Goal: Task Accomplishment & Management: Manage account settings

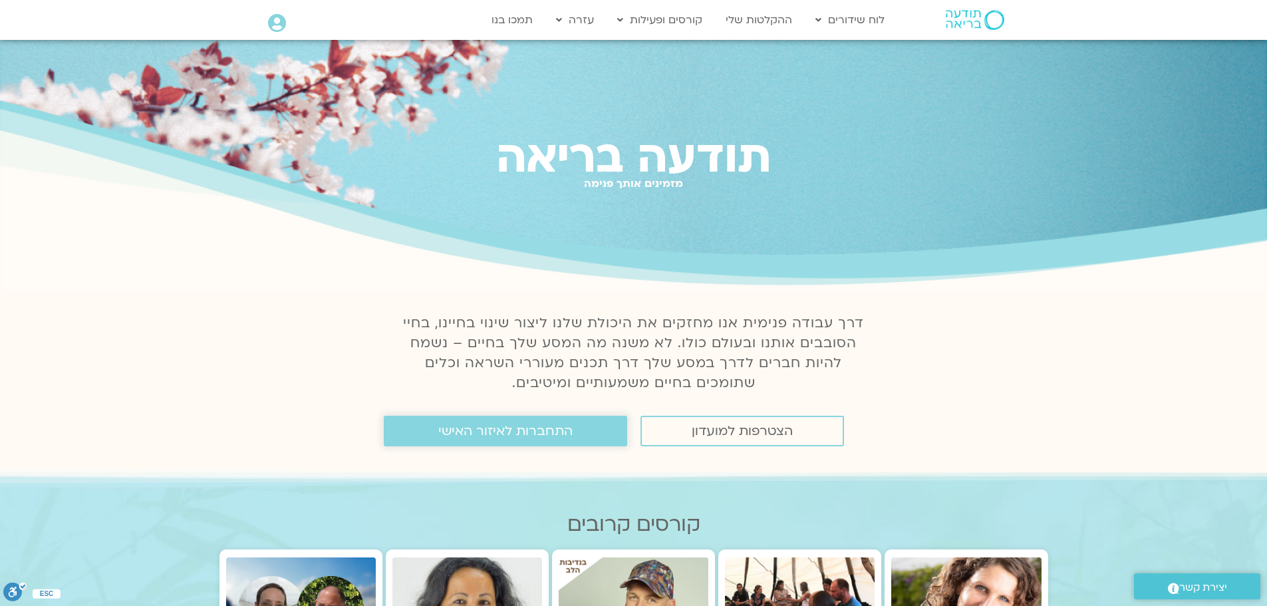
click at [526, 424] on span "התחברות לאיזור האישי" at bounding box center [505, 431] width 134 height 15
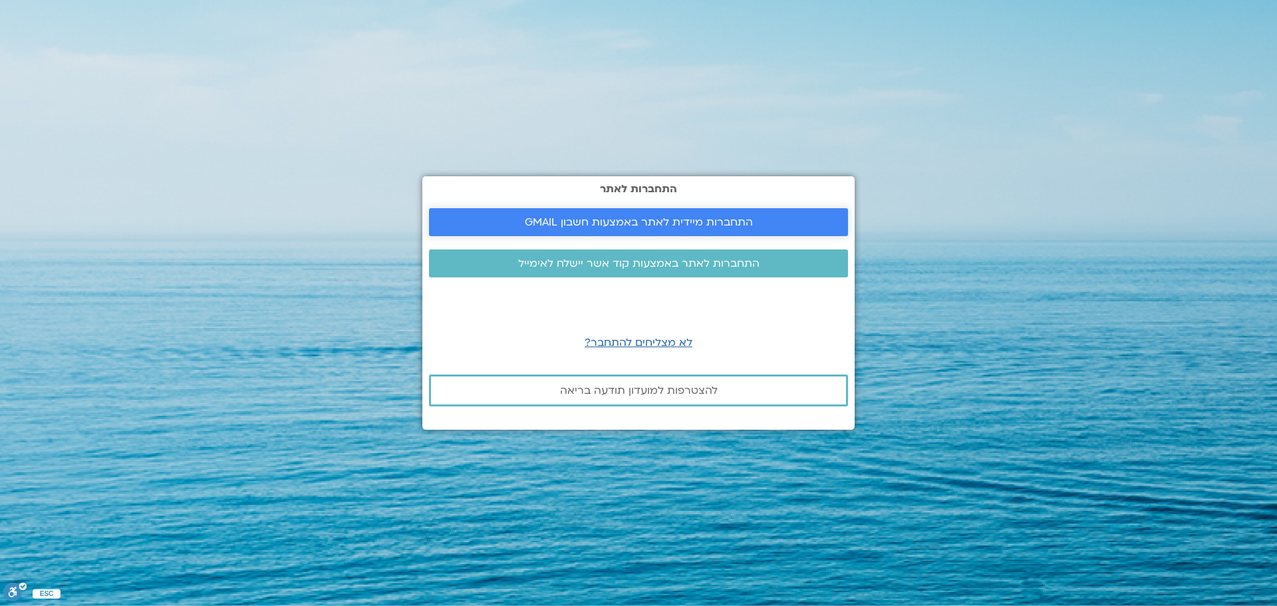
click at [583, 227] on span "התחברות מיידית לאתר באמצעות חשבון GMAIL" at bounding box center [639, 222] width 228 height 12
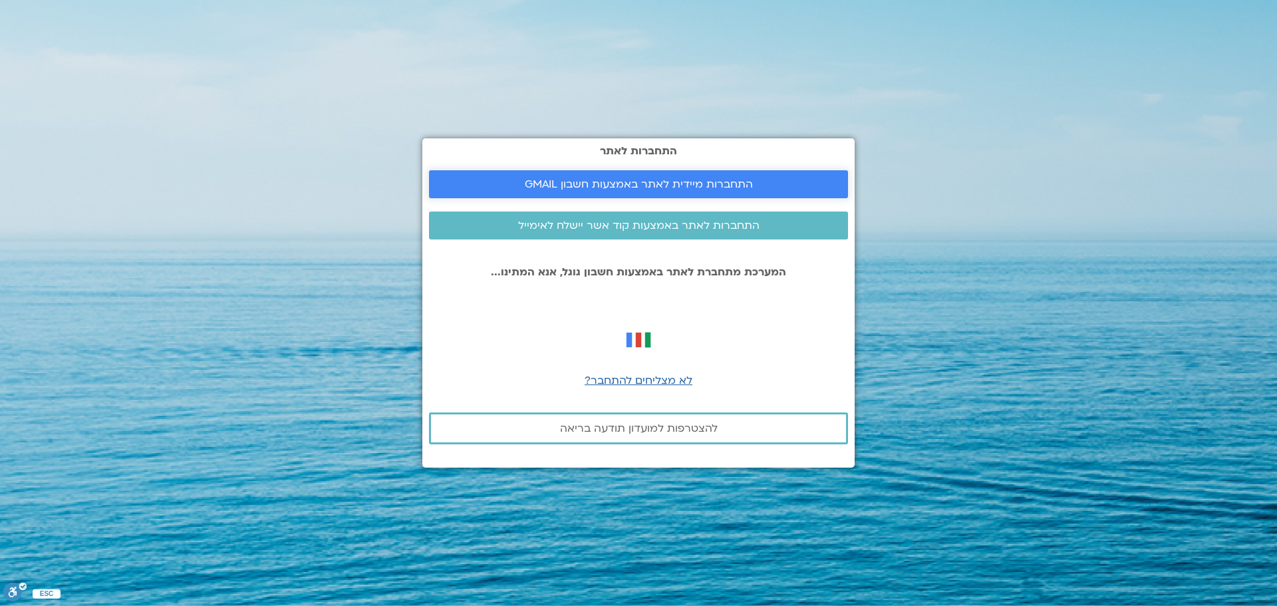
click at [622, 178] on span "התחברות מיידית לאתר באמצעות חשבון GMAIL" at bounding box center [639, 184] width 228 height 12
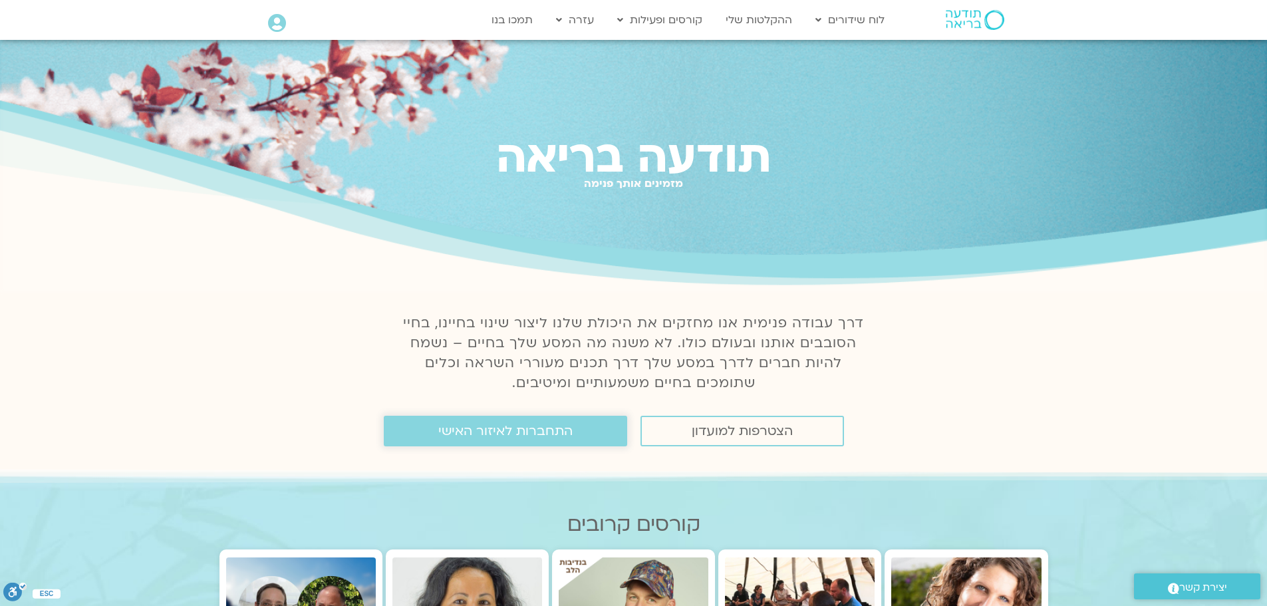
click at [475, 434] on span "התחברות לאיזור האישי" at bounding box center [505, 431] width 134 height 15
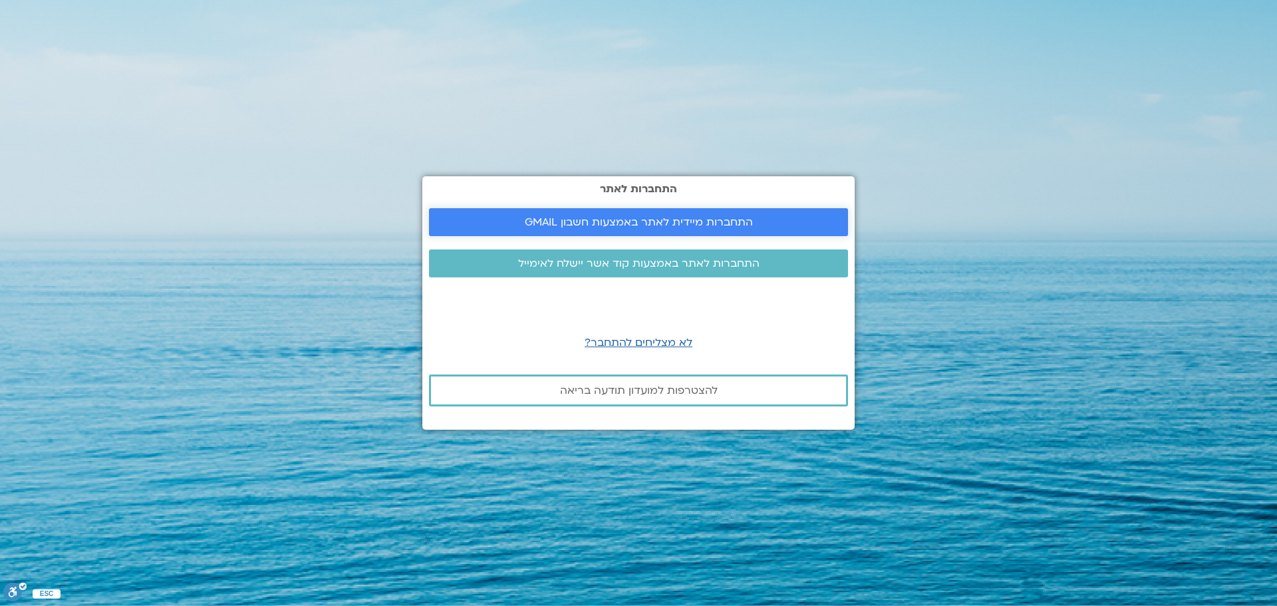
click at [681, 216] on span "התחברות מיידית לאתר באמצעות חשבון GMAIL" at bounding box center [639, 222] width 228 height 12
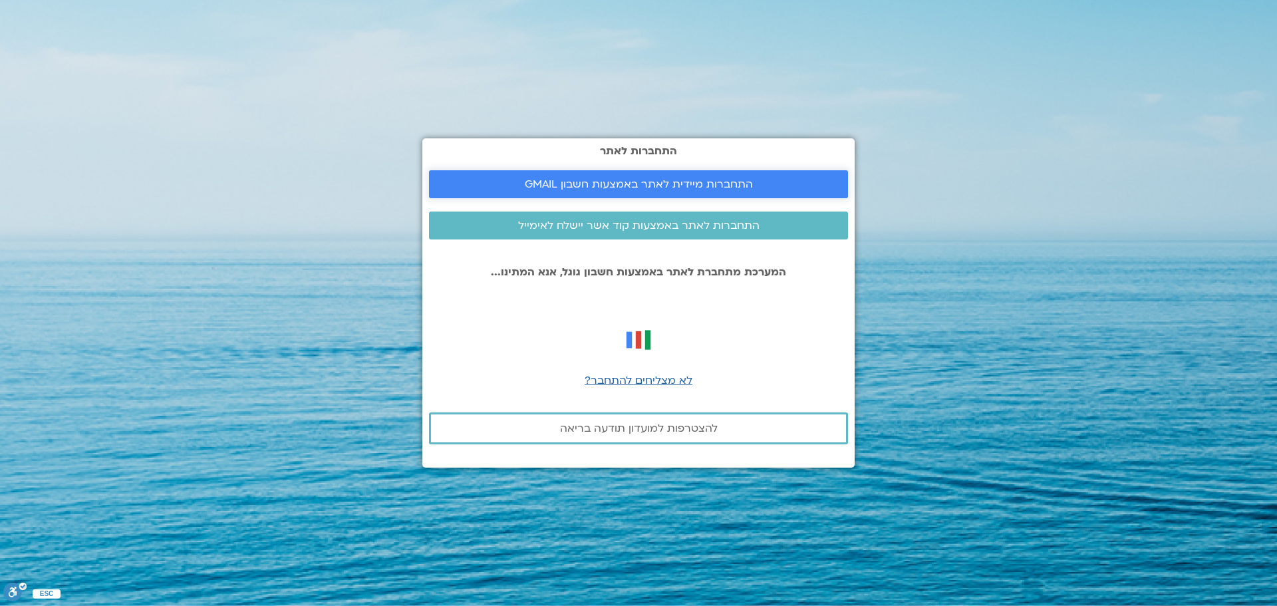
click at [699, 184] on span "התחברות מיידית לאתר באמצעות חשבון GMAIL" at bounding box center [639, 184] width 228 height 12
click at [638, 180] on span "התחברות מיידית לאתר באמצעות חשבון GMAIL" at bounding box center [639, 184] width 228 height 12
click at [747, 183] on span "התחברות מיידית לאתר באמצעות חשבון GMAIL" at bounding box center [639, 184] width 228 height 12
click at [616, 178] on span "התחברות מיידית לאתר באמצעות חשבון GMAIL" at bounding box center [639, 184] width 228 height 12
click at [588, 188] on span "התחברות מיידית לאתר באמצעות חשבון GMAIL" at bounding box center [639, 184] width 228 height 12
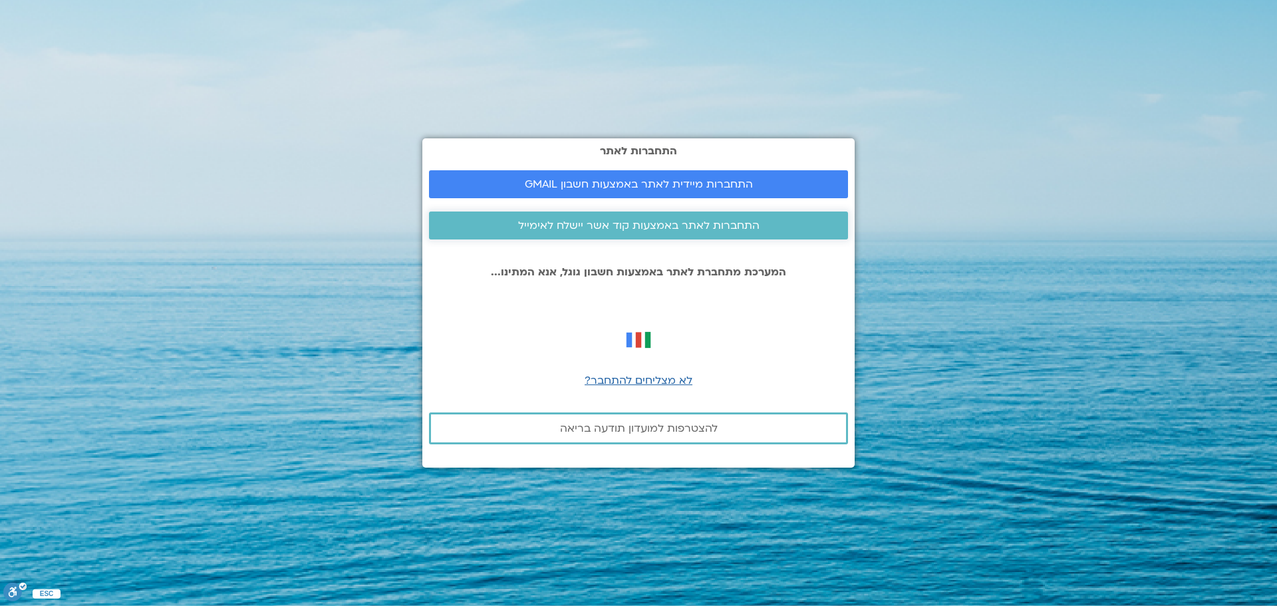
click at [640, 229] on span "התחברות לאתר באמצעות קוד אשר יישלח לאימייל" at bounding box center [638, 225] width 241 height 12
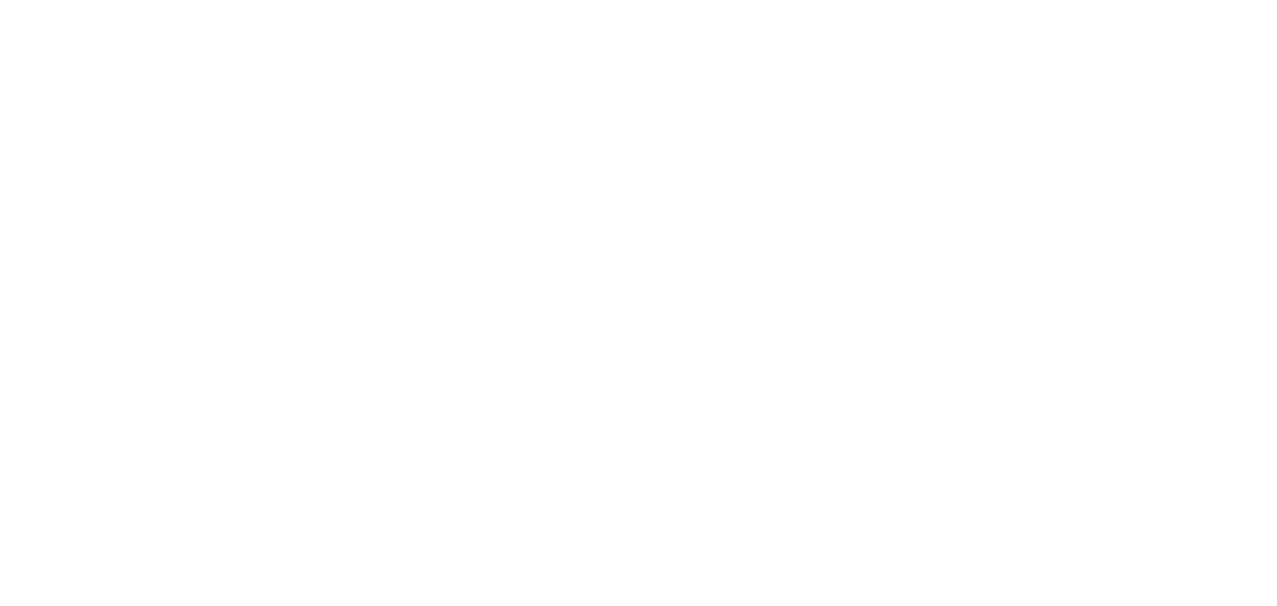
click at [0, 0] on html at bounding box center [0, 0] width 0 height 0
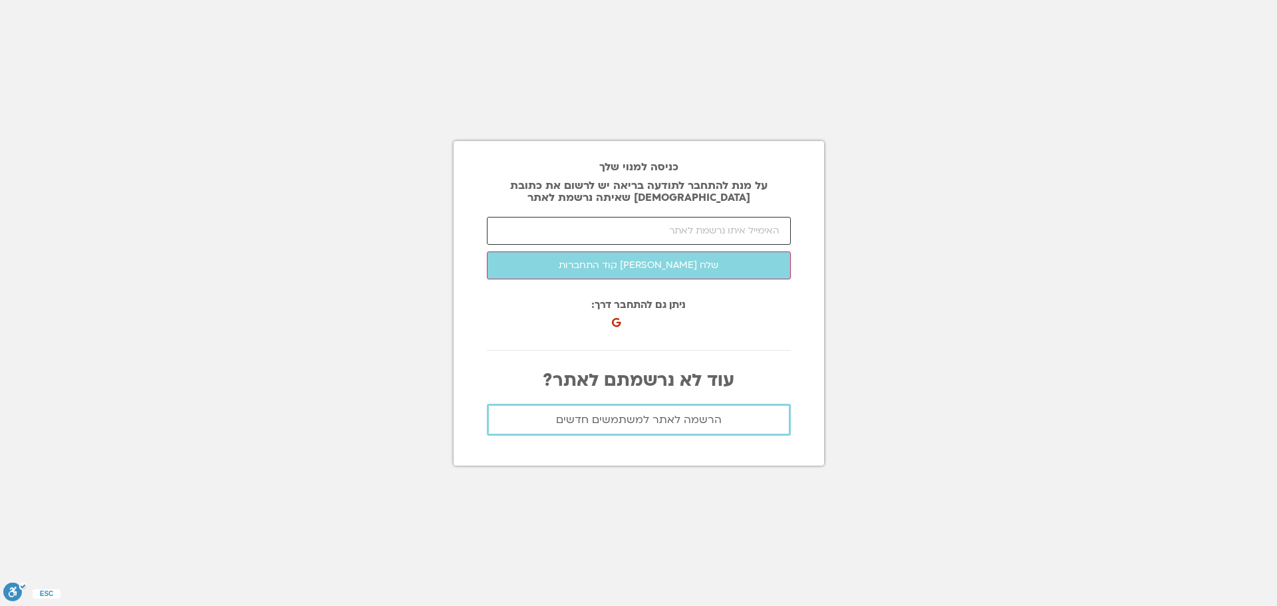
click at [743, 235] on input "email" at bounding box center [639, 231] width 304 height 28
type input "nogior@gmail.com"
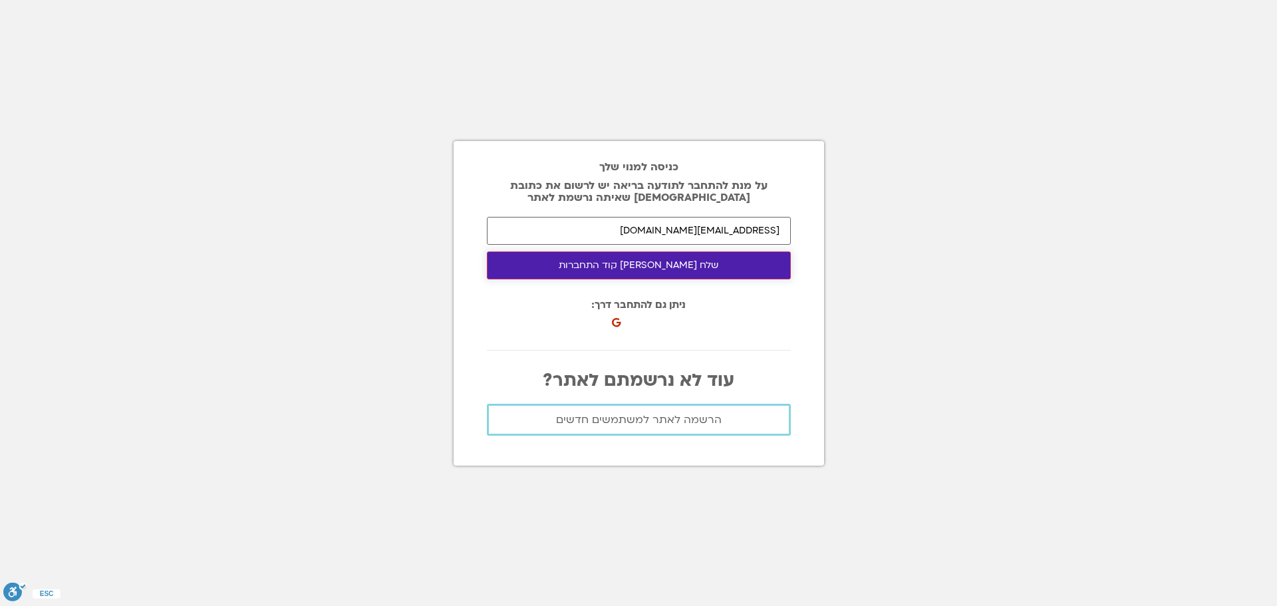
click at [646, 260] on button "שלח לי קוד התחברות" at bounding box center [639, 265] width 304 height 28
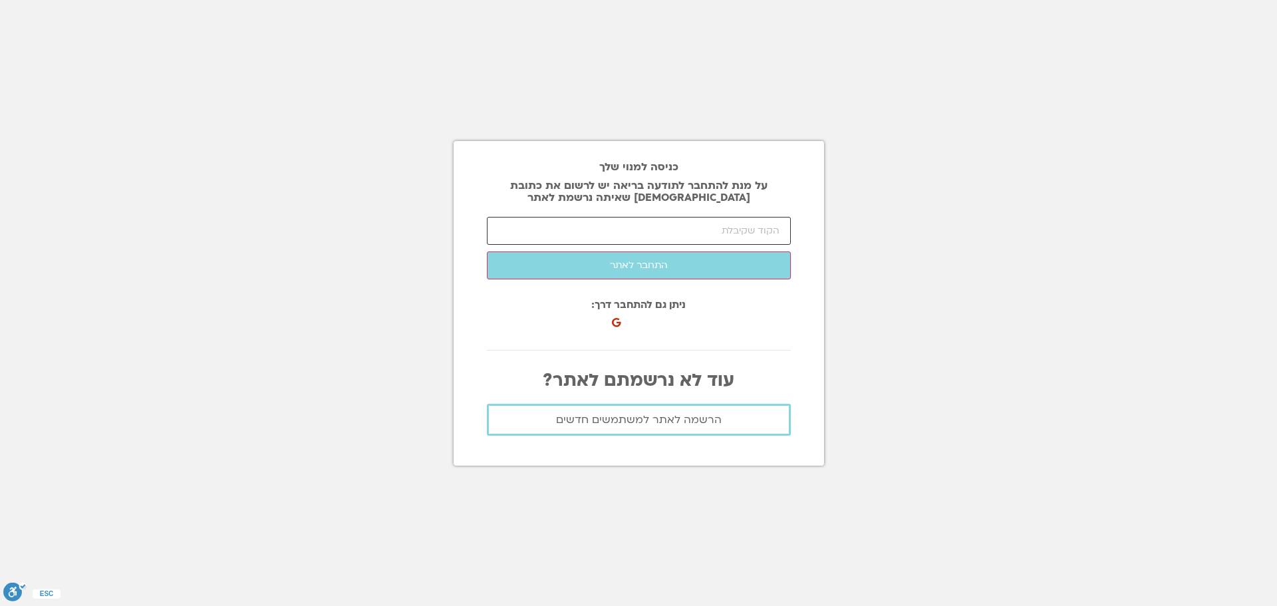
click at [558, 233] on input "number" at bounding box center [639, 231] width 304 height 28
paste input "11829"
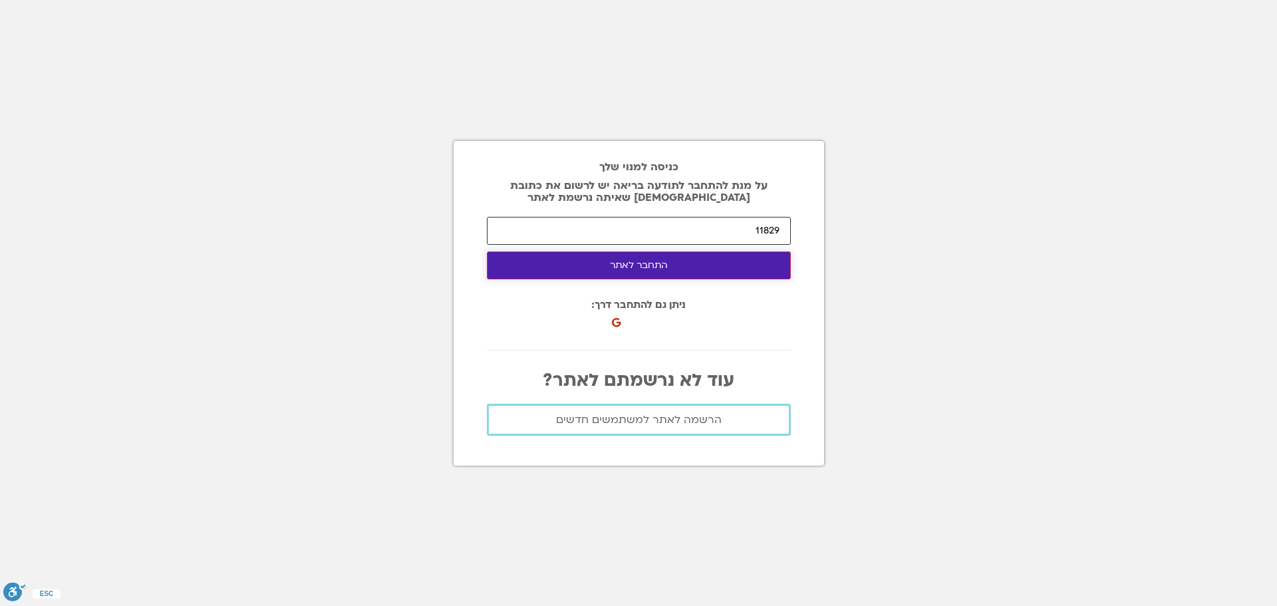
type input "11829"
click at [645, 275] on button "התחבר לאתר" at bounding box center [639, 265] width 304 height 28
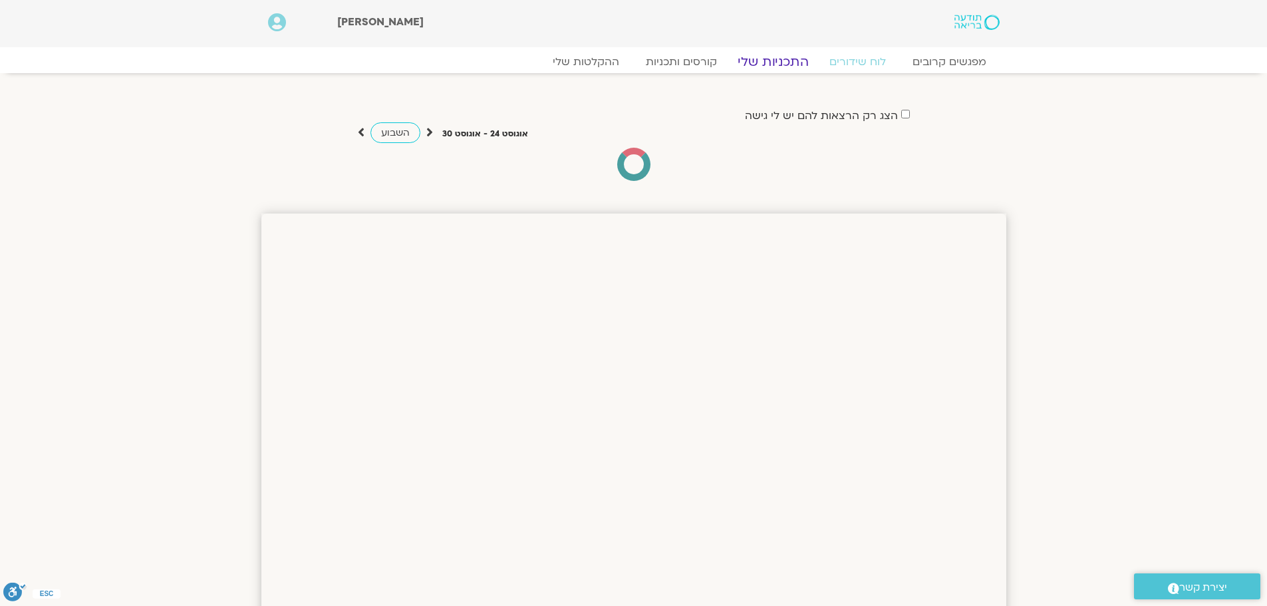
click at [755, 63] on link "התכניות שלי" at bounding box center [773, 62] width 103 height 16
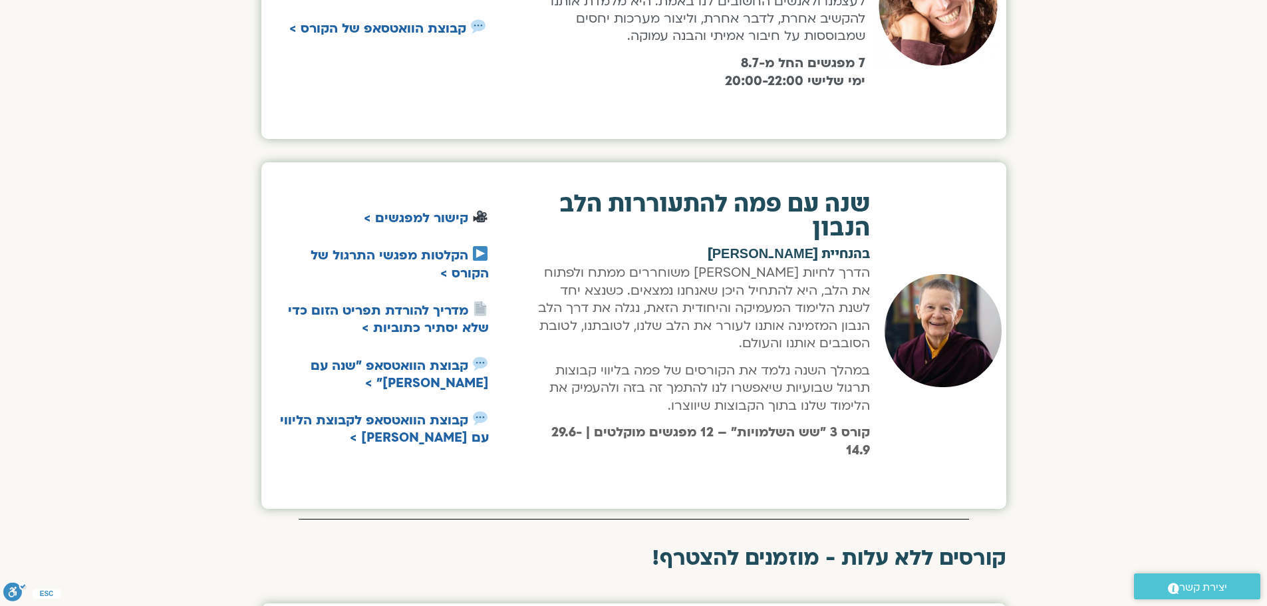
scroll to position [664, 0]
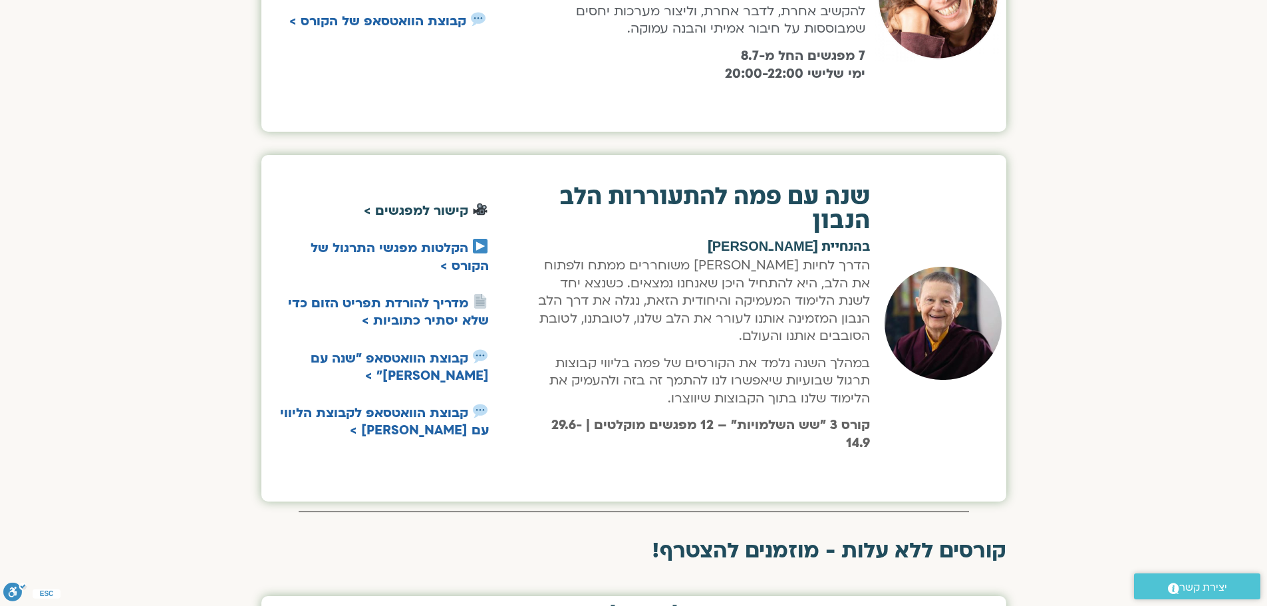
click at [441, 202] on link "קישור למפגשים >" at bounding box center [416, 210] width 104 height 17
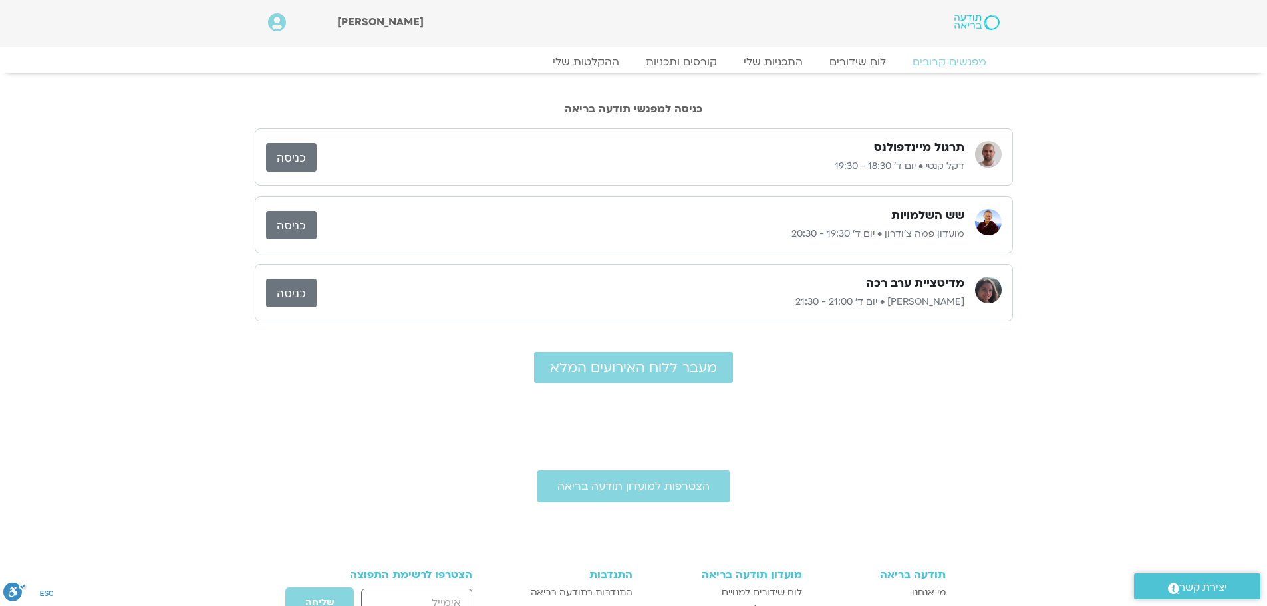
click at [304, 226] on link "כניסה" at bounding box center [291, 225] width 51 height 29
